Goal: Task Accomplishment & Management: Use online tool/utility

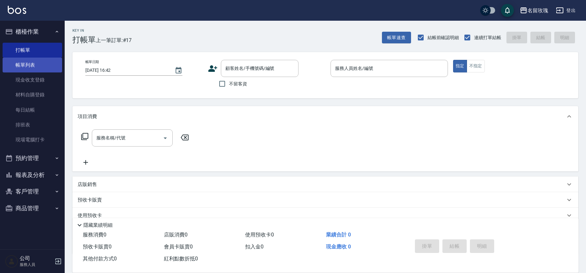
click at [28, 64] on link "帳單列表" at bounding box center [32, 65] width 59 height 15
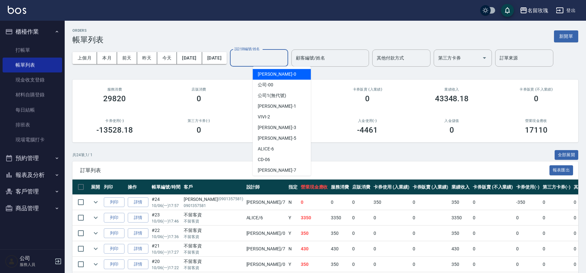
click at [277, 60] on input "設計師編號/姓名" at bounding box center [259, 57] width 52 height 11
click at [277, 115] on div "VIVI -2" at bounding box center [281, 117] width 58 height 11
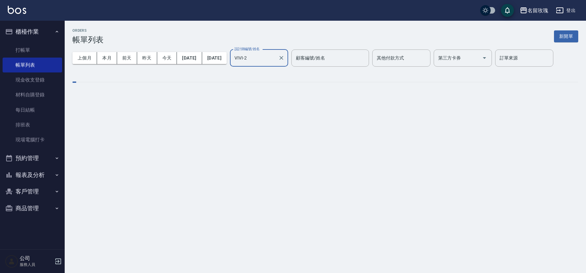
type input "VIVI-2"
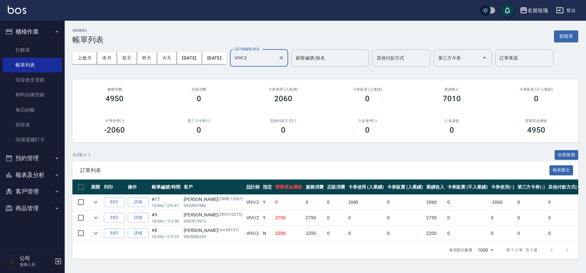
scroll to position [1, 0]
click at [92, 199] on icon "expand row" at bounding box center [96, 202] width 8 height 8
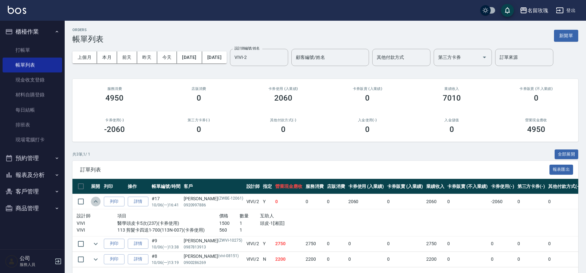
click at [95, 202] on icon "expand row" at bounding box center [96, 201] width 8 height 8
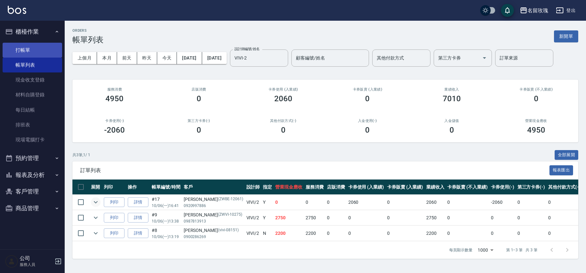
click at [40, 51] on link "打帳單" at bounding box center [32, 50] width 59 height 15
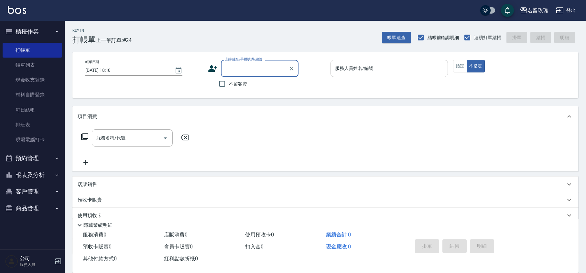
click at [374, 68] on input "服務人員姓名/編號" at bounding box center [389, 68] width 112 height 11
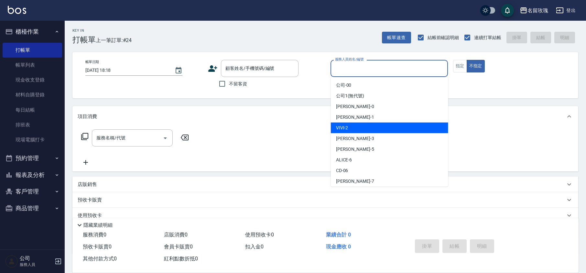
click at [362, 127] on div "VIVI -2" at bounding box center [389, 128] width 117 height 11
type input "VIVI-2"
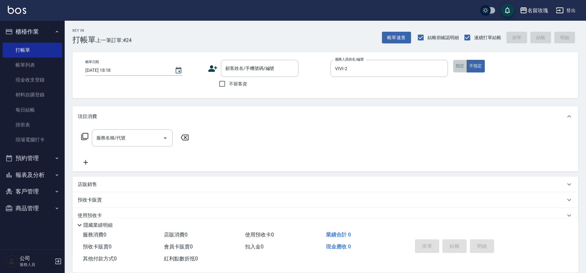
click at [458, 67] on button "指定" at bounding box center [460, 66] width 14 height 13
click at [473, 63] on button "不指定" at bounding box center [475, 66] width 18 height 13
click at [116, 140] on input "服務名稱/代號" at bounding box center [127, 137] width 65 height 11
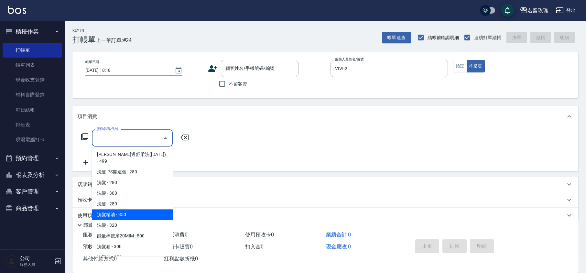
click at [125, 209] on span "洗髮精油 - 350" at bounding box center [132, 214] width 81 height 11
type input "洗髮精油(206)"
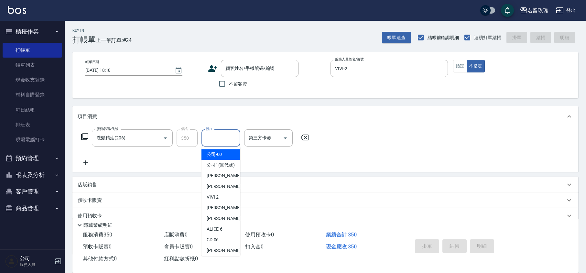
click at [221, 134] on input "洗-1" at bounding box center [220, 137] width 33 height 11
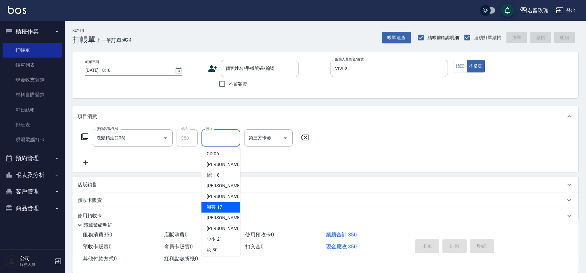
click at [227, 212] on div "湘芸 -17" at bounding box center [220, 207] width 39 height 11
type input "湘芸-17"
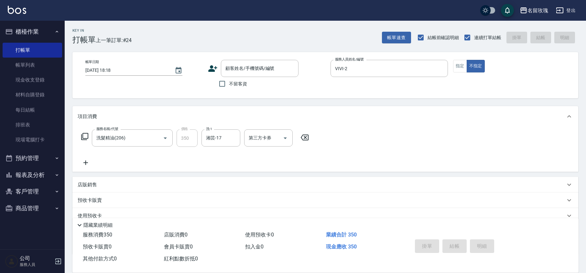
click at [87, 162] on icon at bounding box center [86, 163] width 16 height 8
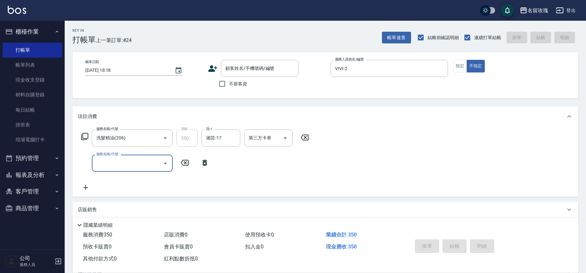
click at [114, 158] on input "服務名稱/代號" at bounding box center [127, 162] width 65 height 11
type input "剪髮(301)"
click at [221, 84] on input "不留客資" at bounding box center [222, 84] width 14 height 14
checkbox input "true"
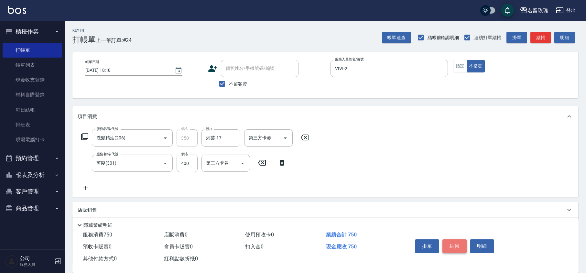
click at [449, 244] on button "結帳" at bounding box center [454, 246] width 24 height 14
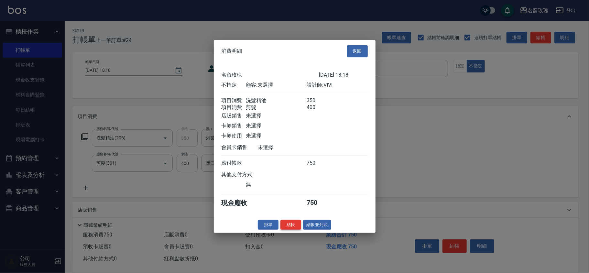
click at [287, 229] on button "結帳" at bounding box center [290, 224] width 21 height 10
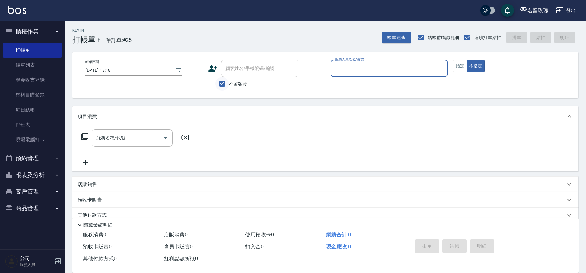
click at [223, 85] on input "不留客資" at bounding box center [222, 84] width 14 height 14
checkbox input "false"
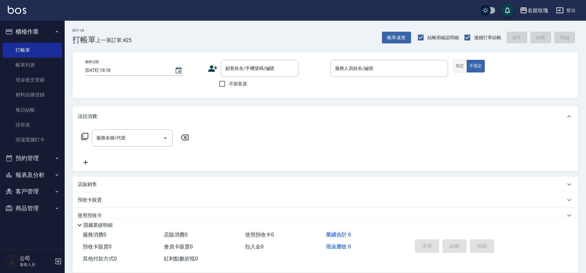
click at [462, 64] on button "指定" at bounding box center [460, 66] width 14 height 13
click at [255, 70] on input "顧客姓名/手機號碼/編號" at bounding box center [255, 68] width 62 height 11
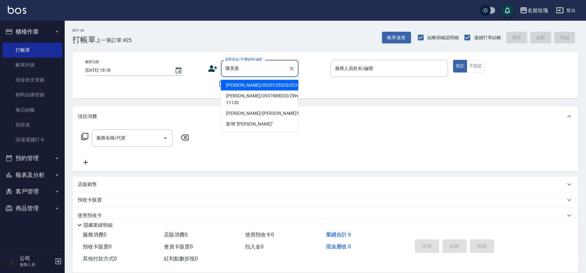
click at [283, 85] on li "[PERSON_NAME]/0920135323/023" at bounding box center [260, 85] width 78 height 11
type input "[PERSON_NAME]/0920135323/023"
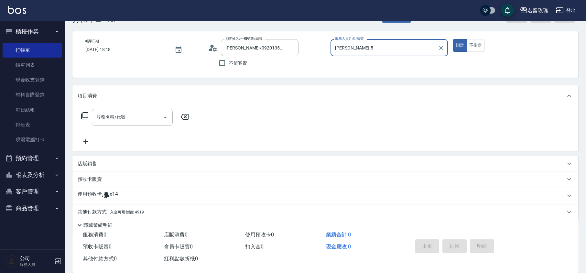
scroll to position [0, 0]
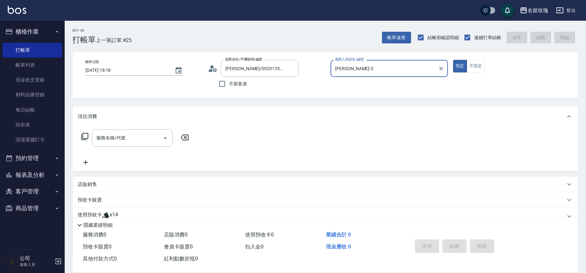
click at [352, 67] on input "[PERSON_NAME]-5" at bounding box center [384, 68] width 102 height 11
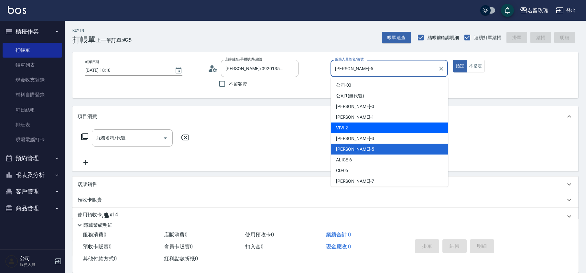
click at [354, 126] on div "VIVI -2" at bounding box center [389, 128] width 117 height 11
type input "VIVI-2"
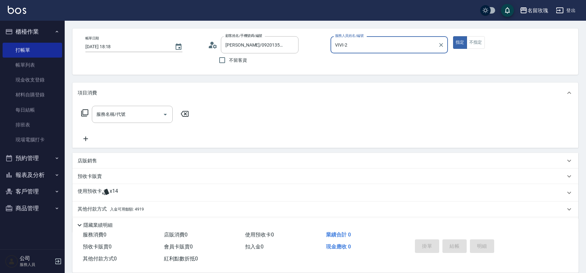
scroll to position [44, 0]
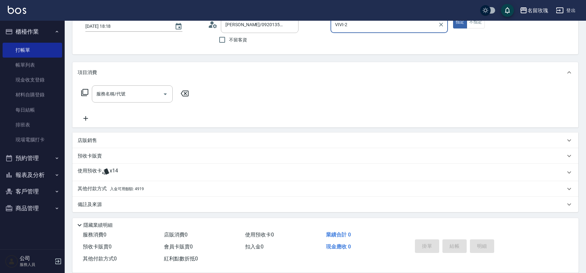
click at [102, 170] on icon at bounding box center [106, 171] width 8 height 8
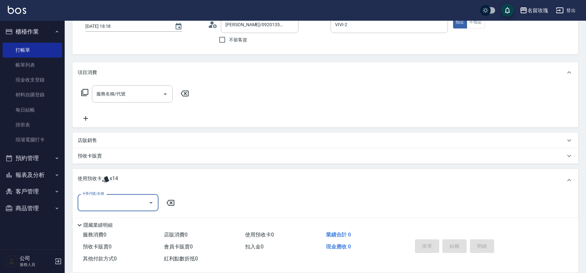
scroll to position [87, 0]
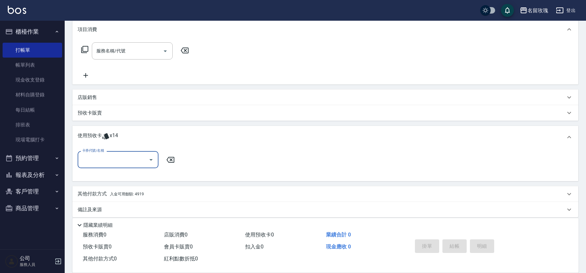
click at [149, 159] on icon "Open" at bounding box center [151, 160] width 8 height 8
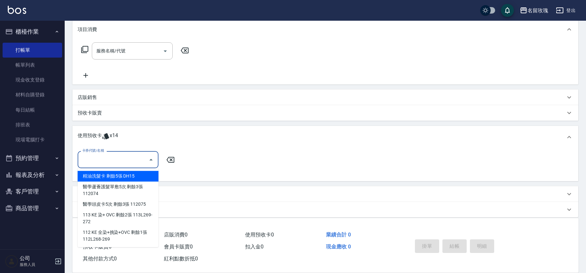
click at [134, 176] on div "精油洗髮卡 剩餘5張 DH15" at bounding box center [118, 176] width 81 height 11
type input "精油洗髮卡 DH15"
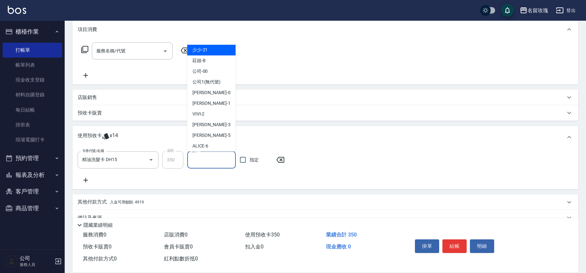
click at [204, 159] on input "洗-1" at bounding box center [211, 159] width 43 height 11
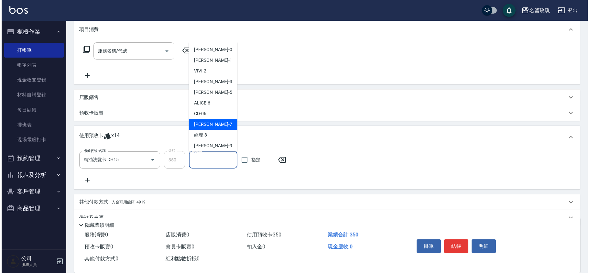
scroll to position [86, 0]
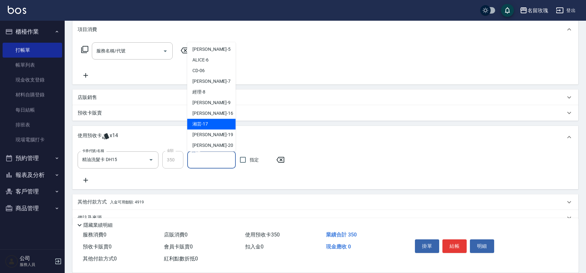
click at [221, 125] on div "湘芸 -17" at bounding box center [211, 124] width 48 height 11
type input "湘芸-17"
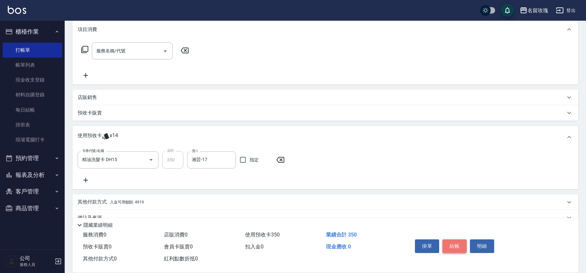
click at [456, 240] on button "結帳" at bounding box center [454, 246] width 24 height 14
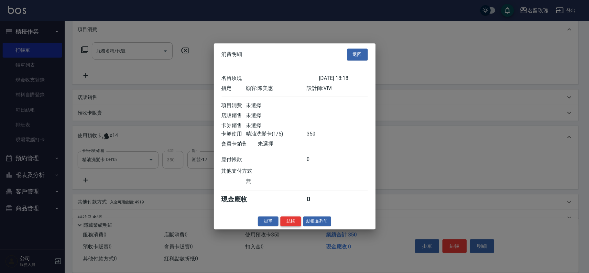
click at [292, 220] on button "結帳" at bounding box center [290, 221] width 21 height 10
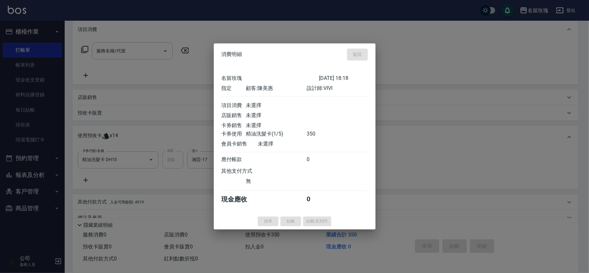
type input "[DATE] 18:20"
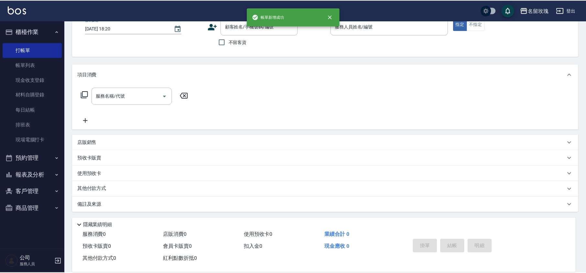
scroll to position [0, 0]
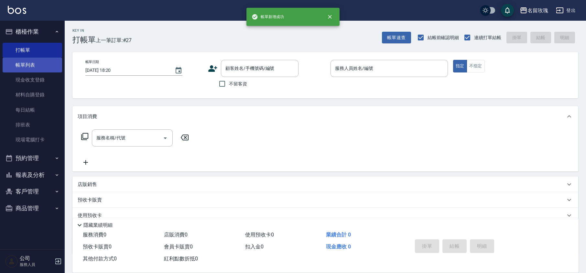
click at [21, 66] on link "帳單列表" at bounding box center [32, 65] width 59 height 15
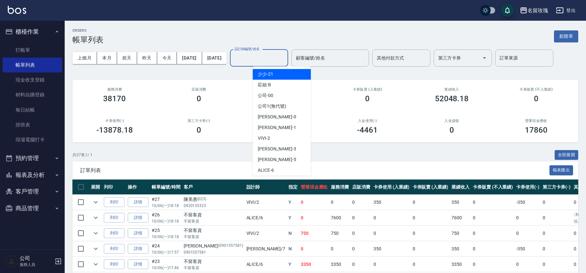
click at [267, 57] on input "設計師編號/姓名" at bounding box center [259, 57] width 52 height 11
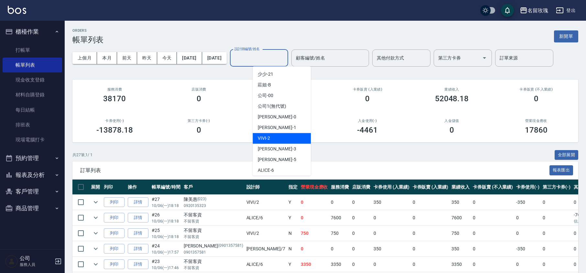
click at [296, 139] on div "VIVI -2" at bounding box center [281, 138] width 58 height 11
type input "VIVI-2"
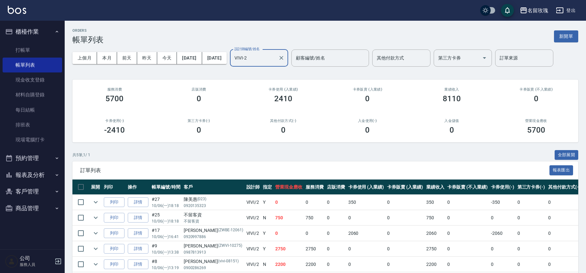
scroll to position [32, 0]
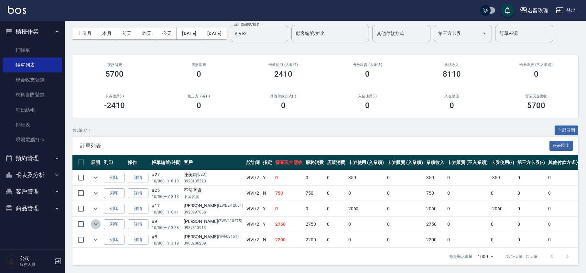
click at [97, 220] on icon "expand row" at bounding box center [96, 224] width 8 height 8
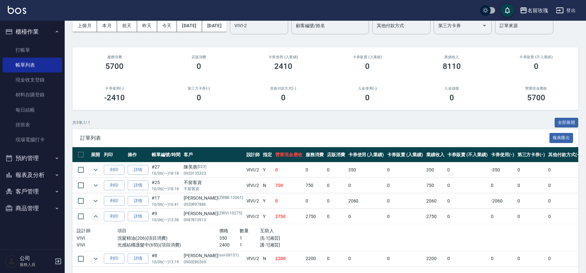
click at [97, 214] on icon "expand row" at bounding box center [96, 216] width 8 height 8
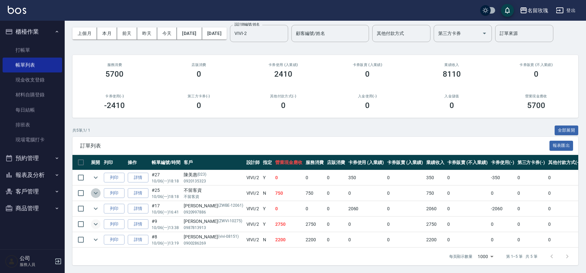
click at [95, 189] on icon "expand row" at bounding box center [96, 193] width 8 height 8
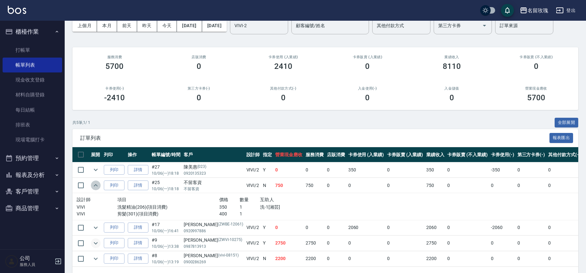
click at [95, 185] on icon "expand row" at bounding box center [96, 185] width 4 height 2
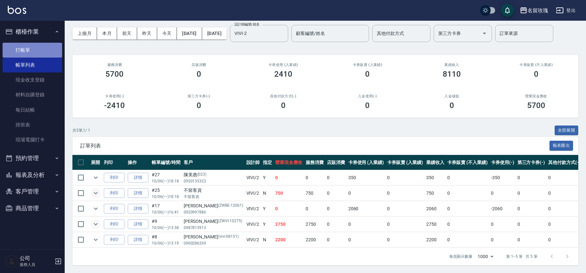
click at [39, 47] on link "打帳單" at bounding box center [32, 50] width 59 height 15
